Goal: Task Accomplishment & Management: Manage account settings

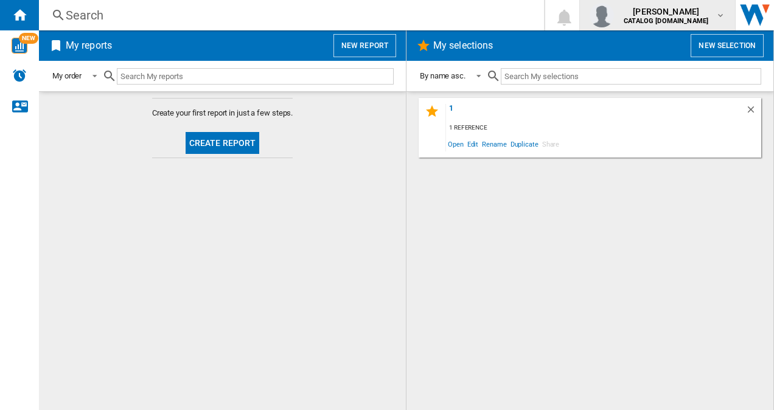
click at [733, 15] on button "[PERSON_NAME] CATALOG [DOMAIN_NAME]" at bounding box center [657, 15] width 155 height 30
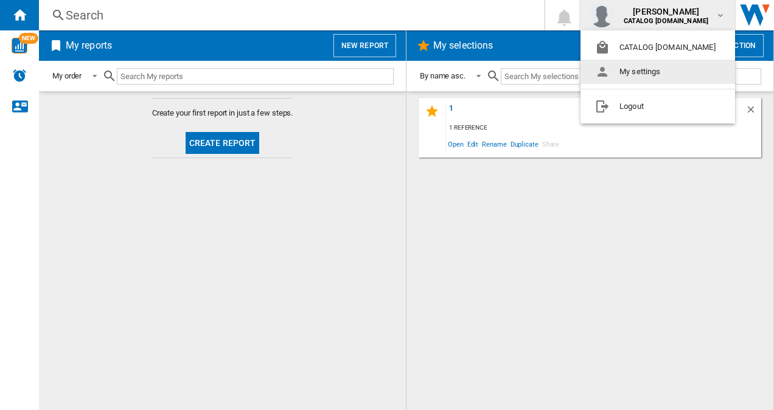
click at [657, 79] on button "My settings" at bounding box center [657, 72] width 154 height 24
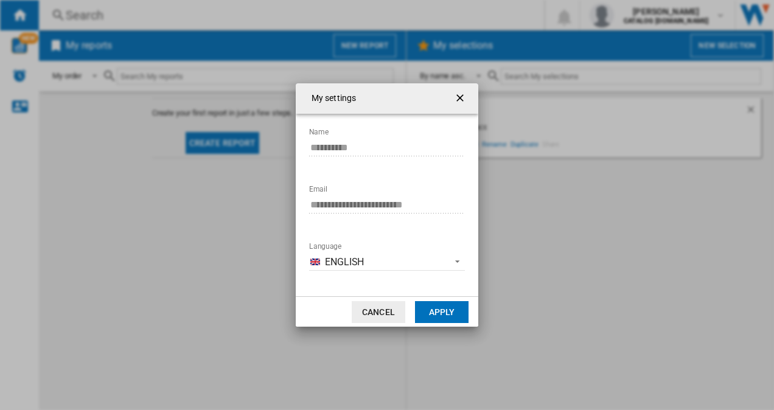
click at [376, 316] on button "Cancel" at bounding box center [379, 312] width 54 height 22
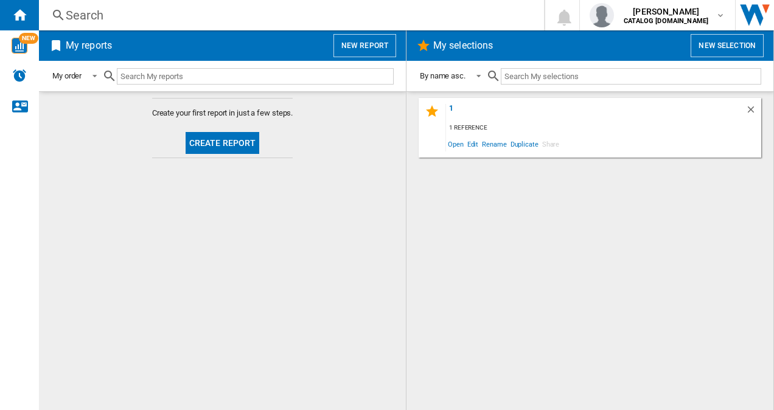
click at [103, 15] on div "Search" at bounding box center [289, 15] width 446 height 17
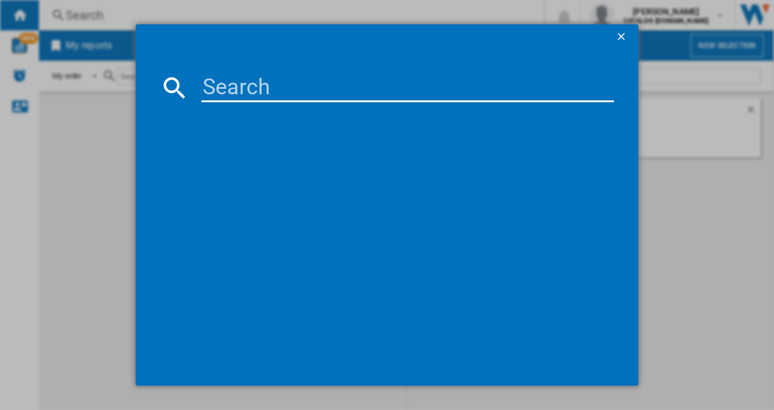
click at [247, 80] on input at bounding box center [407, 87] width 413 height 29
type input "osc5s181es"
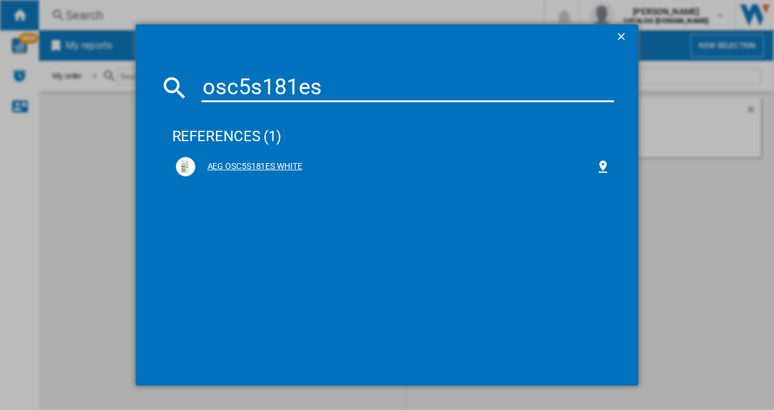
click at [254, 168] on div "AEG OSC5S181ES WHITE" at bounding box center [395, 167] width 401 height 12
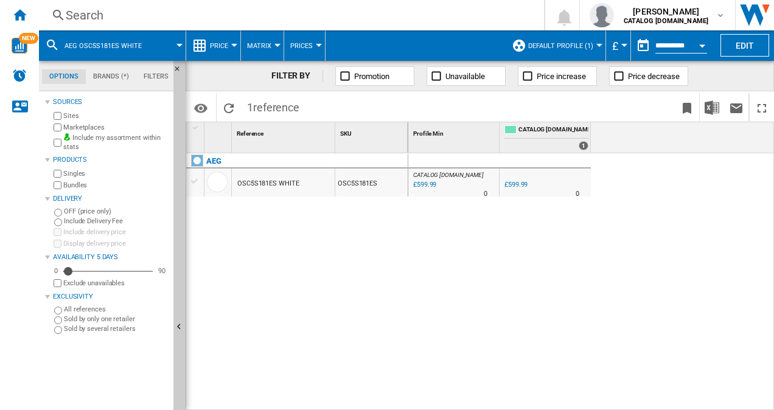
click at [587, 44] on span "Default profile (1)" at bounding box center [560, 46] width 65 height 8
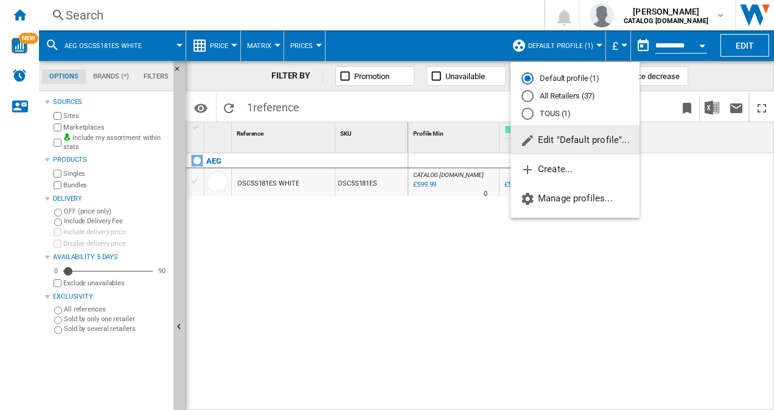
click at [557, 91] on md-radio-button "All Retailers (37)" at bounding box center [574, 97] width 107 height 12
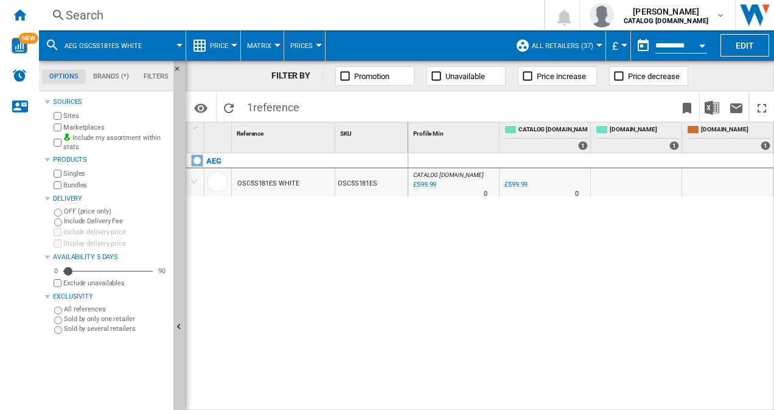
click at [580, 44] on span "All Retailers (37)" at bounding box center [562, 46] width 61 height 8
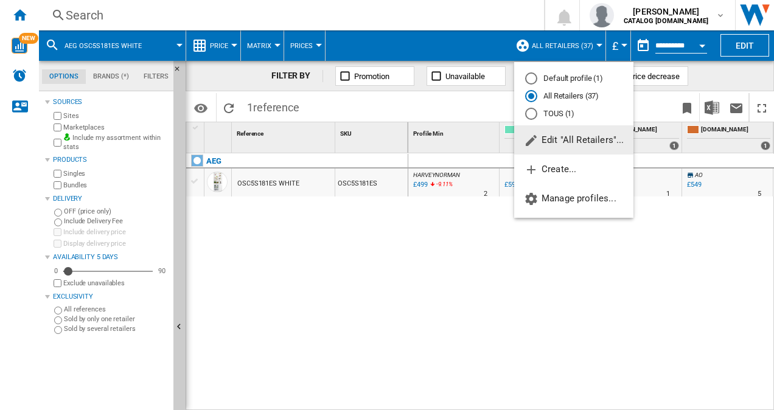
click at [587, 137] on span "Edit "All Retailers"..." at bounding box center [574, 139] width 100 height 11
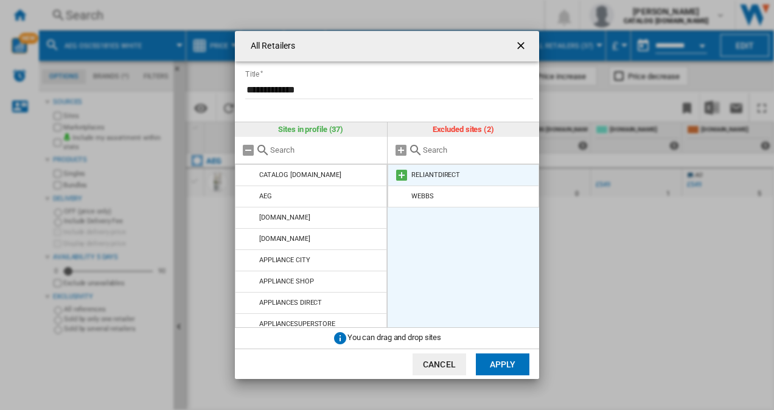
click at [402, 176] on md-icon at bounding box center [401, 175] width 15 height 15
click at [398, 174] on md-icon at bounding box center [401, 175] width 15 height 15
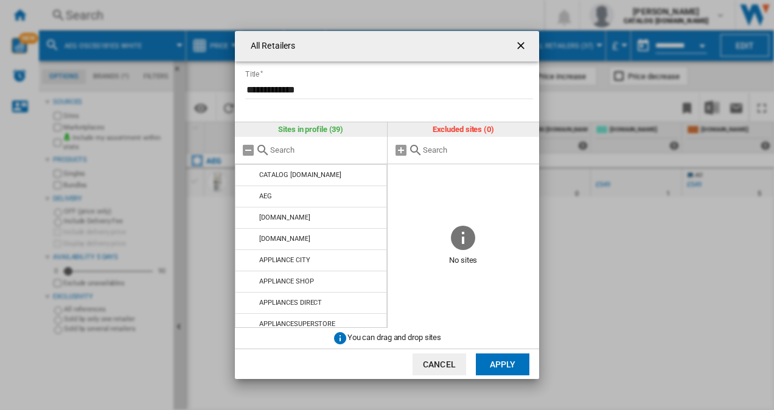
click at [505, 360] on button "Apply" at bounding box center [503, 364] width 54 height 22
